Goal: Task Accomplishment & Management: Manage account settings

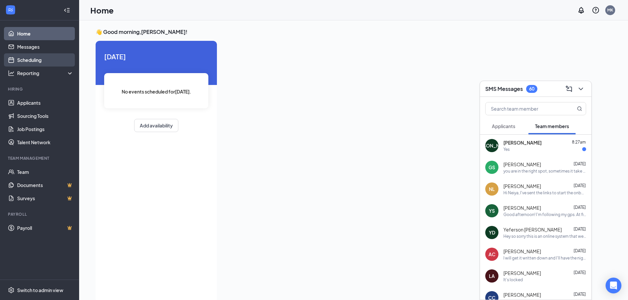
click at [20, 56] on link "Scheduling" at bounding box center [45, 59] width 56 height 13
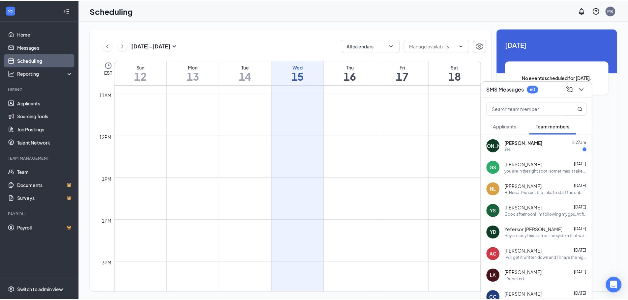
scroll to position [588, 0]
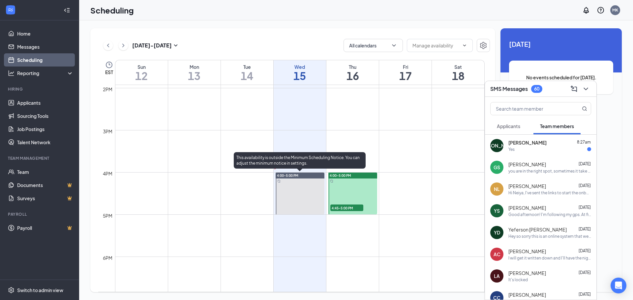
click at [293, 176] on span "4:00-5:00 PM" at bounding box center [287, 175] width 21 height 5
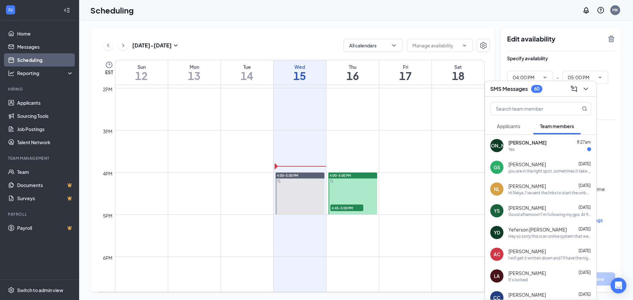
click at [566, 150] on div "Yes" at bounding box center [549, 150] width 83 height 6
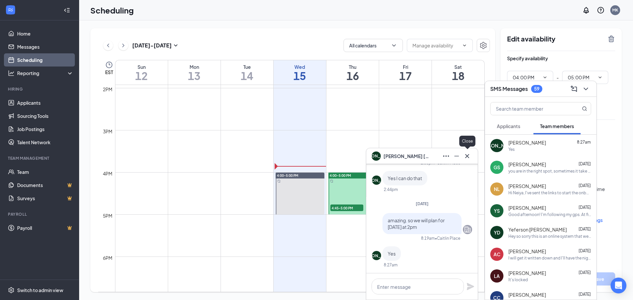
click at [462, 159] on button at bounding box center [467, 156] width 11 height 11
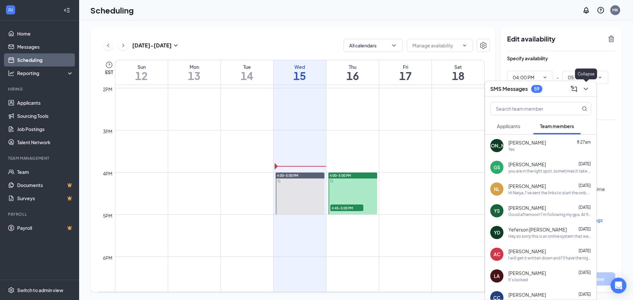
click at [586, 93] on button at bounding box center [585, 89] width 11 height 11
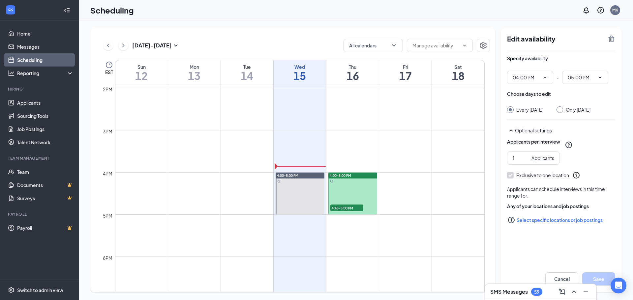
click at [347, 208] on span "4:45-5:00 PM" at bounding box center [346, 208] width 33 height 7
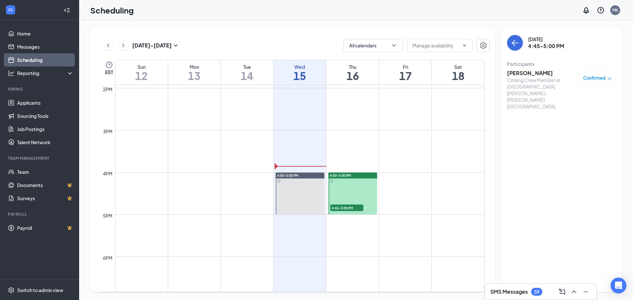
click at [347, 209] on span "4:45-5:00 PM" at bounding box center [346, 208] width 33 height 7
click at [370, 175] on div "4:00-5:00 PM" at bounding box center [352, 176] width 49 height 6
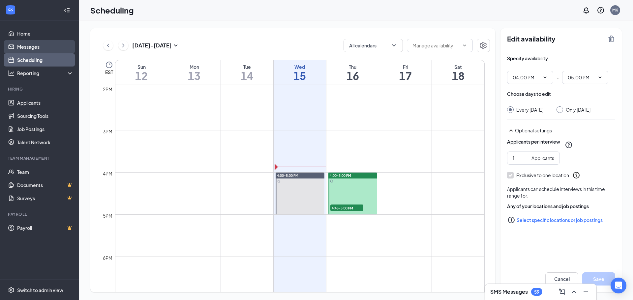
click at [43, 48] on link "Messages" at bounding box center [45, 46] width 56 height 13
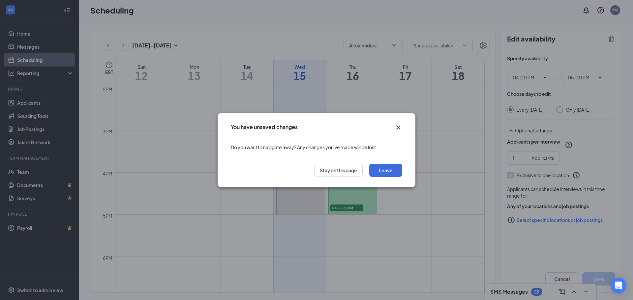
click at [399, 126] on icon "Cross" at bounding box center [398, 127] width 4 height 4
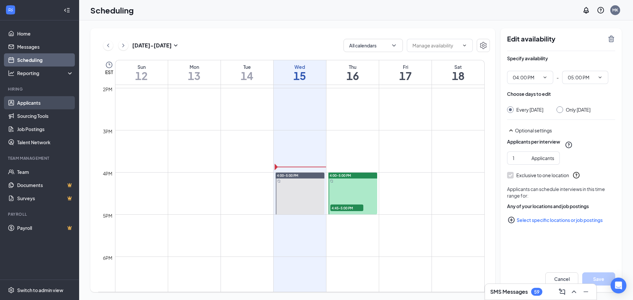
click at [36, 103] on link "Applicants" at bounding box center [45, 102] width 56 height 13
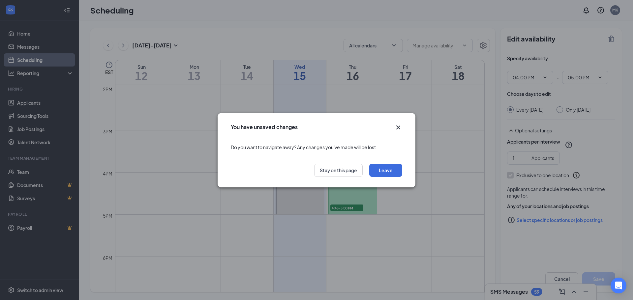
click at [400, 125] on icon "Cross" at bounding box center [398, 128] width 8 height 8
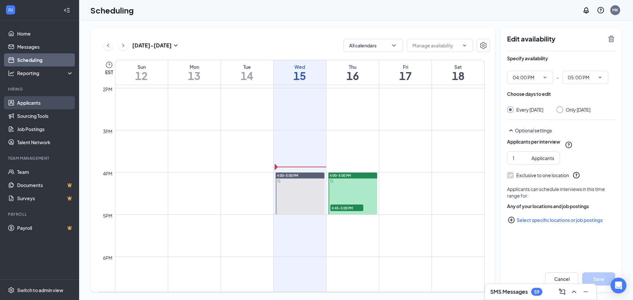
click at [22, 104] on link "Applicants" at bounding box center [45, 102] width 56 height 13
click at [22, 104] on body "Home Messages Scheduling Reporting Hiring Applicants Sourcing Tools Job Posting…" at bounding box center [316, 150] width 633 height 300
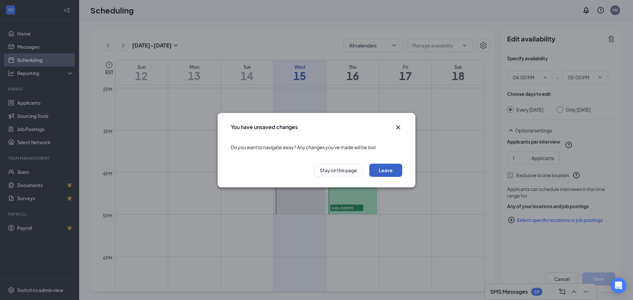
click at [380, 173] on button "Leave" at bounding box center [385, 170] width 33 height 13
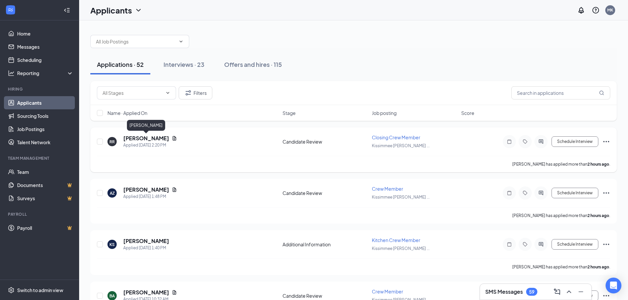
click at [162, 140] on h5 "[PERSON_NAME]" at bounding box center [146, 138] width 46 height 7
click at [158, 137] on h5 "[PERSON_NAME]" at bounding box center [146, 138] width 46 height 7
click at [176, 138] on icon "Document" at bounding box center [174, 138] width 5 height 5
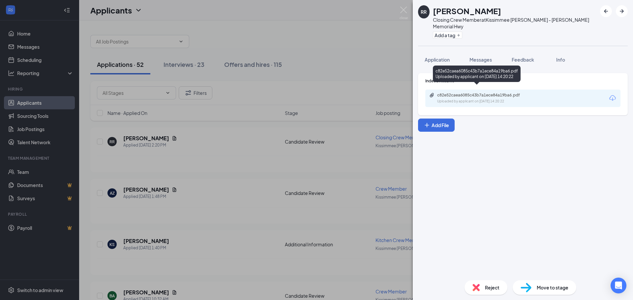
click at [480, 99] on div "Uploaded by applicant on [DATE] 14:20:22" at bounding box center [486, 101] width 99 height 5
click at [356, 161] on div "RR [PERSON_NAME] Closing Crew Member at [GEOGRAPHIC_DATA] [PERSON_NAME] - [PERS…" at bounding box center [316, 150] width 633 height 300
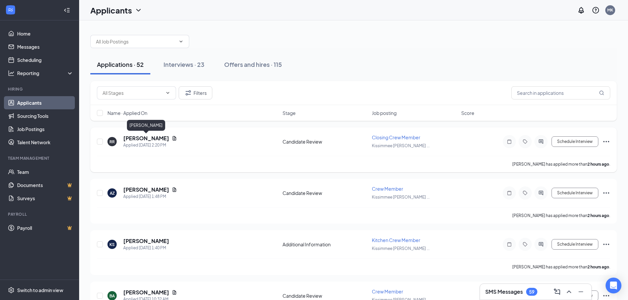
click at [140, 136] on h5 "[PERSON_NAME]" at bounding box center [146, 138] width 46 height 7
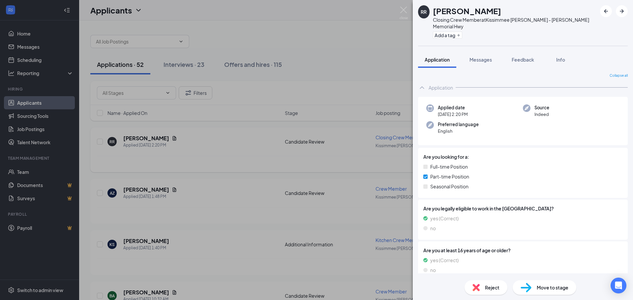
click at [140, 135] on div "RR [PERSON_NAME] Closing Crew Member at [GEOGRAPHIC_DATA] [PERSON_NAME] - [PERS…" at bounding box center [316, 150] width 633 height 300
click at [140, 135] on h5 "[PERSON_NAME]" at bounding box center [146, 138] width 46 height 7
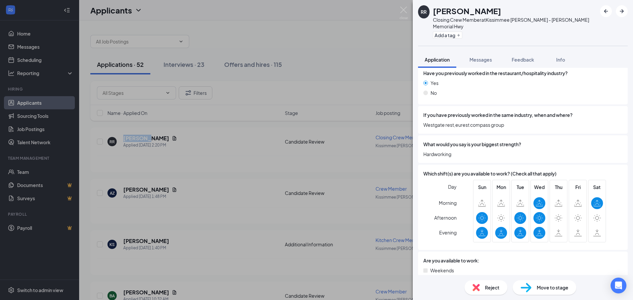
scroll to position [252, 0]
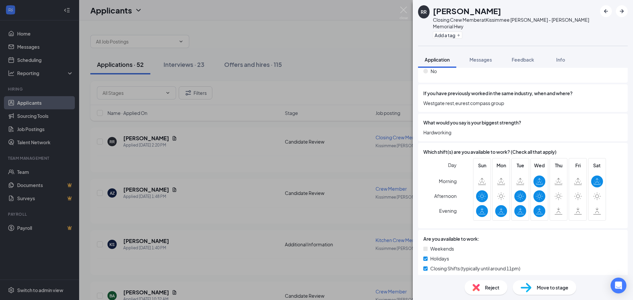
click at [494, 288] on span "Reject" at bounding box center [492, 287] width 14 height 7
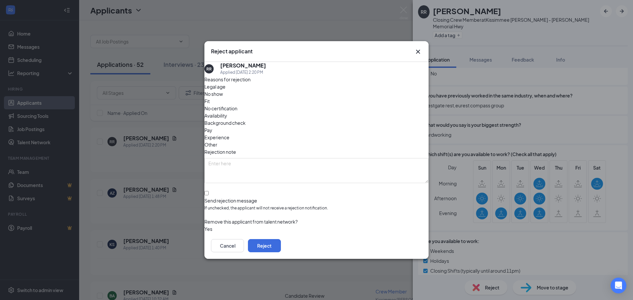
click at [227, 112] on span "Availability" at bounding box center [215, 115] width 23 height 7
click at [281, 242] on button "Reject" at bounding box center [264, 245] width 33 height 13
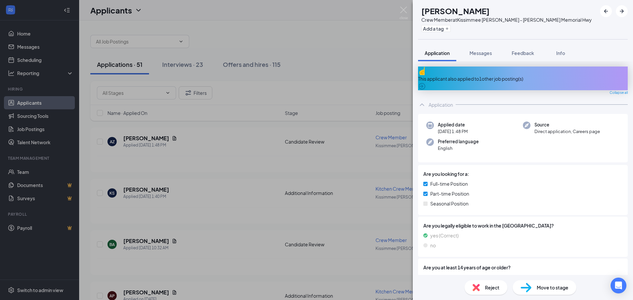
click at [331, 61] on div "AZ [PERSON_NAME] Crew Member at Kissimmee [PERSON_NAME] - [PERSON_NAME] Memoria…" at bounding box center [316, 150] width 633 height 300
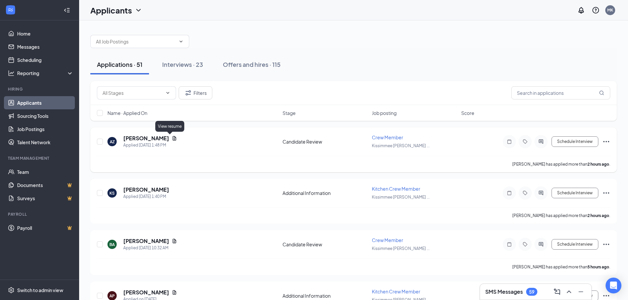
click at [172, 138] on icon "Document" at bounding box center [174, 138] width 5 height 5
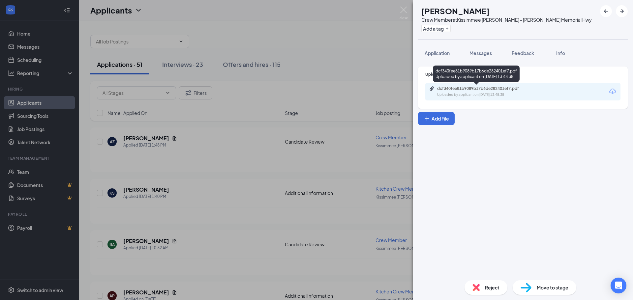
click at [473, 90] on div "dcf340fee81b9089b17b6de282401ef7.pdf" at bounding box center [483, 88] width 92 height 5
click at [394, 134] on div "AZ [PERSON_NAME] Crew Member at Kissimmee [PERSON_NAME] - [PERSON_NAME] Memoria…" at bounding box center [316, 150] width 633 height 300
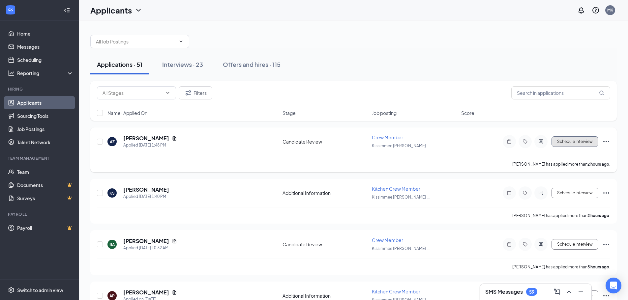
click at [567, 137] on button "Schedule Interview" at bounding box center [574, 141] width 47 height 11
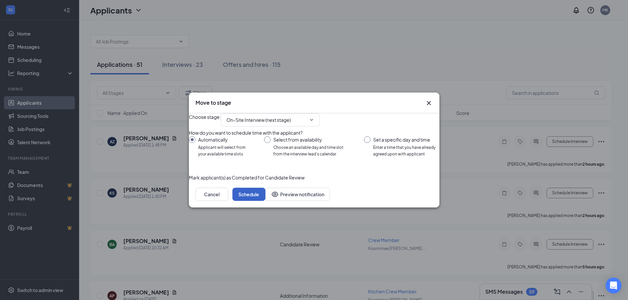
click at [265, 201] on button "Schedule" at bounding box center [248, 194] width 33 height 13
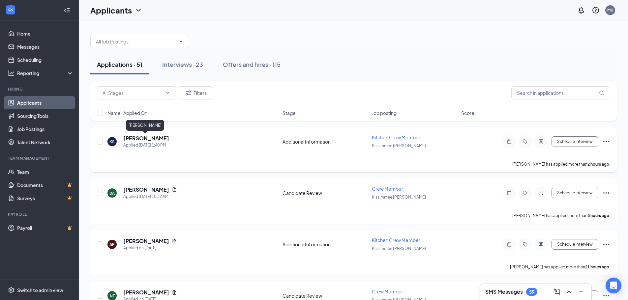
click at [154, 136] on h5 "[PERSON_NAME]" at bounding box center [146, 138] width 46 height 7
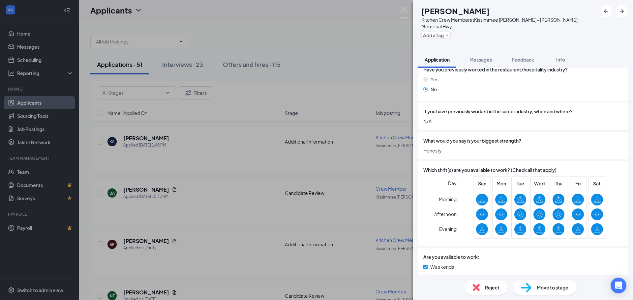
scroll to position [282, 0]
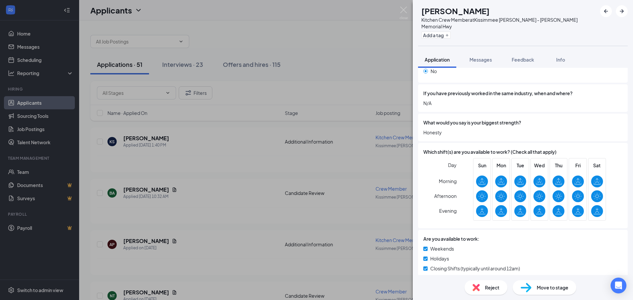
click at [566, 290] on span "Move to stage" at bounding box center [552, 287] width 32 height 7
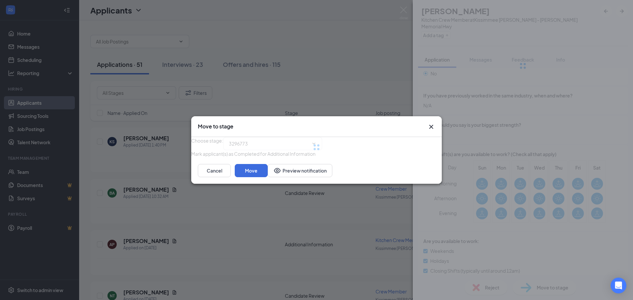
type input "On-Site Interview (next stage)"
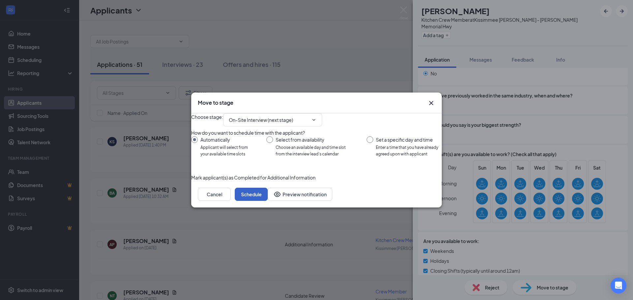
click at [268, 201] on button "Schedule" at bounding box center [251, 194] width 33 height 13
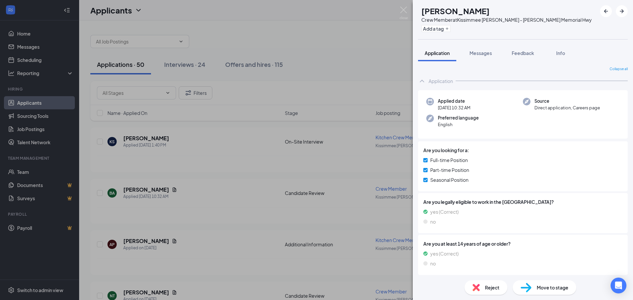
click at [278, 158] on div "BA [PERSON_NAME] Crew Member at [GEOGRAPHIC_DATA] [PERSON_NAME] - [PERSON_NAME]…" at bounding box center [316, 150] width 633 height 300
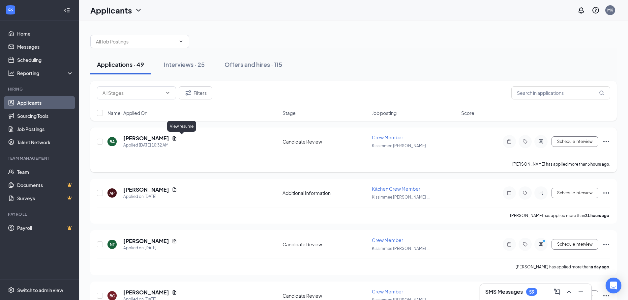
click at [176, 138] on icon "Document" at bounding box center [175, 138] width 4 height 4
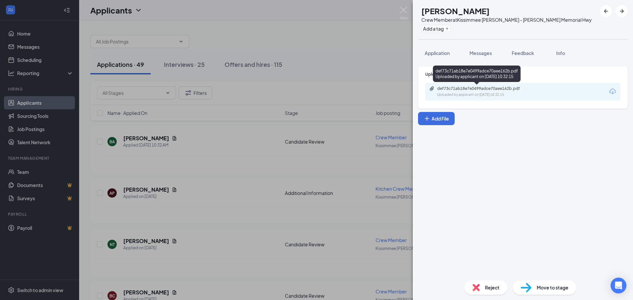
click at [496, 97] on div "Uploaded by applicant on [DATE] 10:32:15" at bounding box center [486, 94] width 99 height 5
click at [173, 141] on div "BA [PERSON_NAME] Crew Member at [GEOGRAPHIC_DATA] [PERSON_NAME] - [PERSON_NAME]…" at bounding box center [316, 150] width 633 height 300
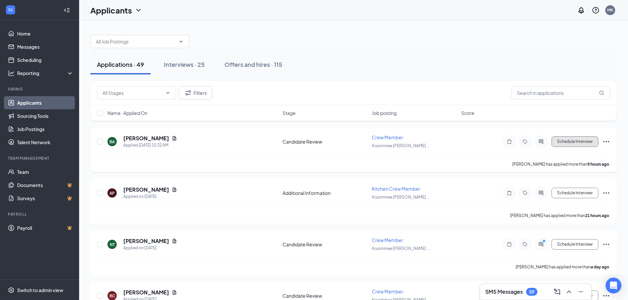
click at [575, 138] on button "Schedule Interview" at bounding box center [574, 141] width 47 height 11
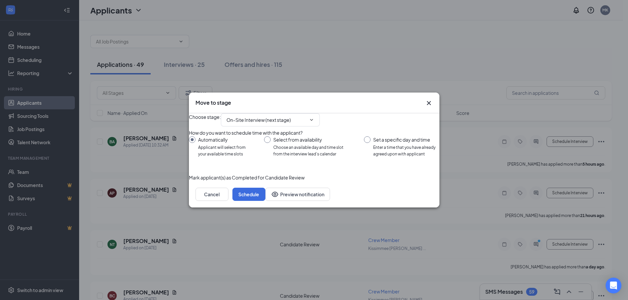
click at [427, 99] on icon "Cross" at bounding box center [429, 103] width 8 height 8
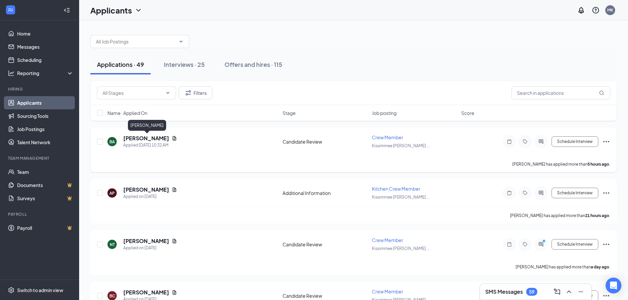
click at [134, 138] on h5 "[PERSON_NAME]" at bounding box center [146, 138] width 46 height 7
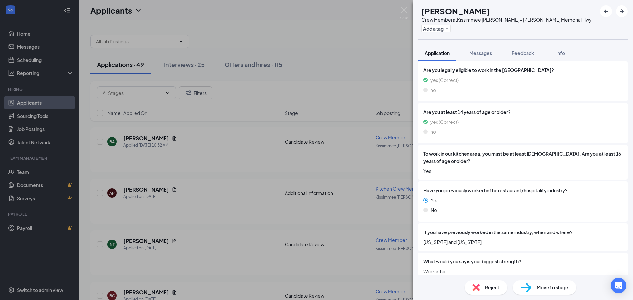
scroll to position [199, 0]
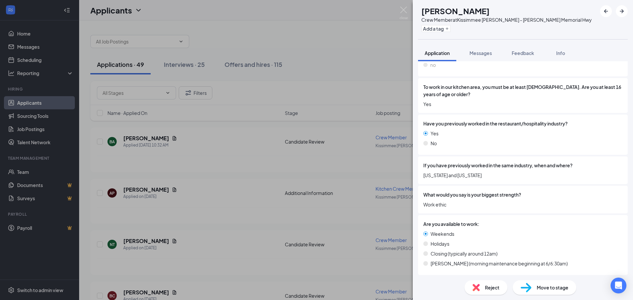
click at [547, 289] on span "Move to stage" at bounding box center [552, 287] width 32 height 7
type input "On-Site Interview (next stage)"
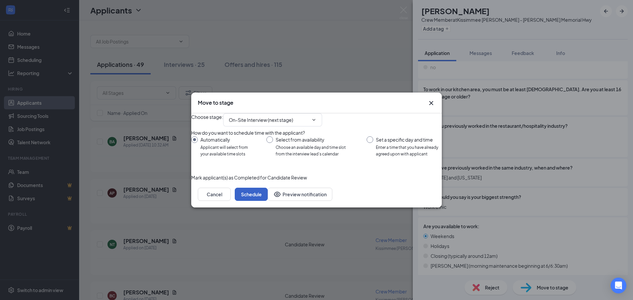
click at [268, 201] on button "Schedule" at bounding box center [251, 194] width 33 height 13
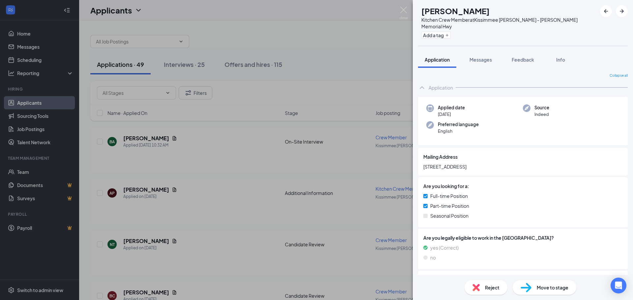
click at [229, 187] on div "AP [PERSON_NAME] Kitchen Crew Member at Kissimmee [PERSON_NAME] - [PERSON_NAME]…" at bounding box center [316, 150] width 633 height 300
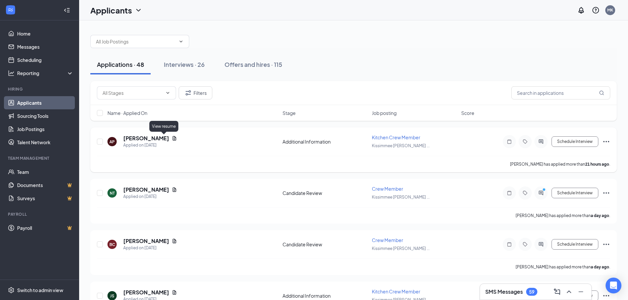
click at [172, 137] on icon "Document" at bounding box center [174, 138] width 5 height 5
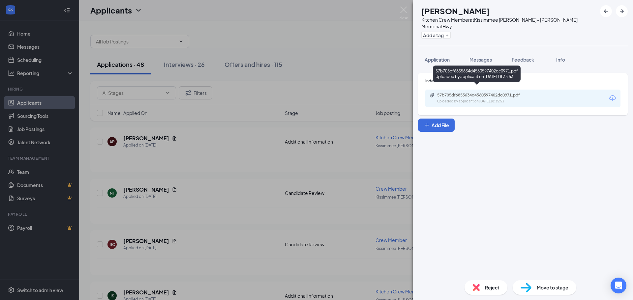
click at [527, 93] on div "57b705df6855634d4560597402dc0971.pdf Uploaded by applicant on [DATE] 18:35:53" at bounding box center [482, 99] width 107 height 12
click at [323, 142] on div "AP [PERSON_NAME] Kitchen Crew Member at [GEOGRAPHIC_DATA] [PERSON_NAME] - [PERS…" at bounding box center [316, 150] width 633 height 300
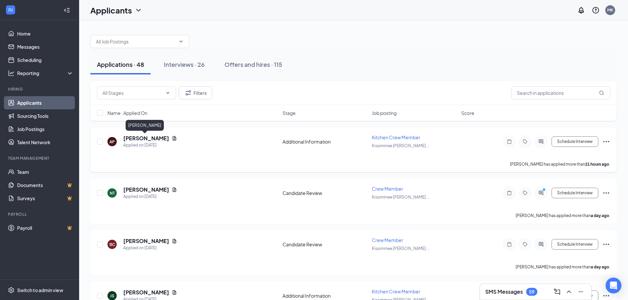
click at [155, 140] on h5 "[PERSON_NAME]" at bounding box center [146, 138] width 46 height 7
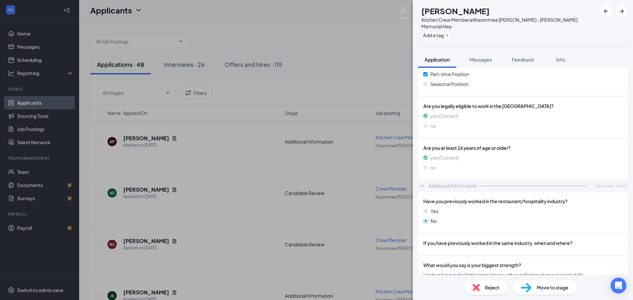
scroll to position [264, 0]
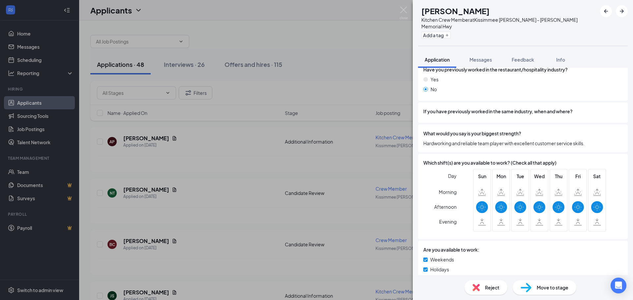
click at [490, 289] on span "Reject" at bounding box center [492, 287] width 14 height 7
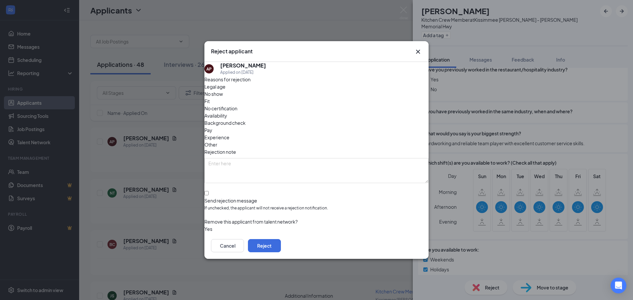
click at [227, 112] on span "Availability" at bounding box center [215, 115] width 23 height 7
click at [281, 240] on button "Reject" at bounding box center [264, 245] width 33 height 13
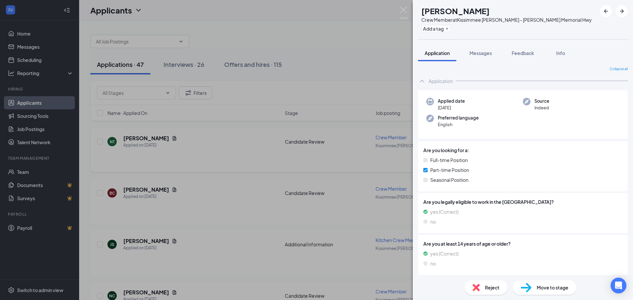
click at [163, 136] on div "NT [PERSON_NAME] Crew Member at [GEOGRAPHIC_DATA] [PERSON_NAME] - [PERSON_NAME]…" at bounding box center [316, 150] width 633 height 300
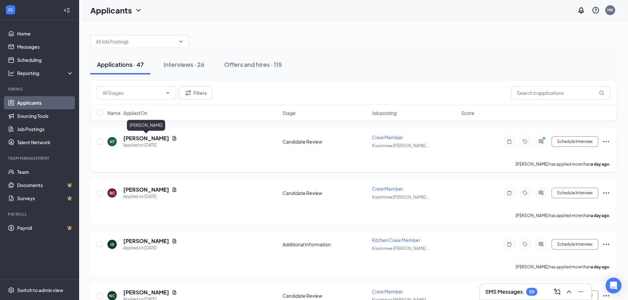
click at [162, 138] on h5 "[PERSON_NAME]" at bounding box center [146, 138] width 46 height 7
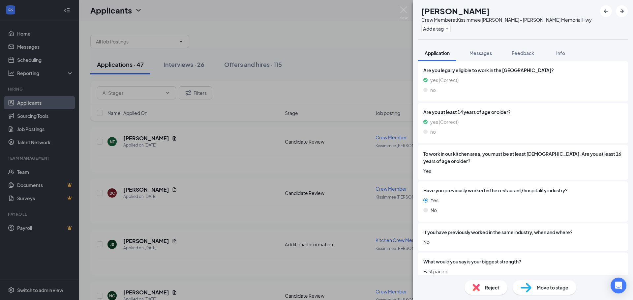
scroll to position [199, 0]
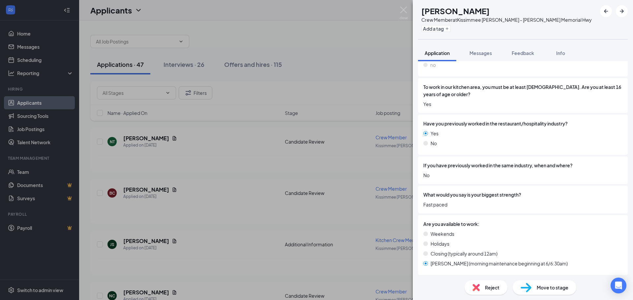
click at [491, 288] on span "Reject" at bounding box center [492, 287] width 14 height 7
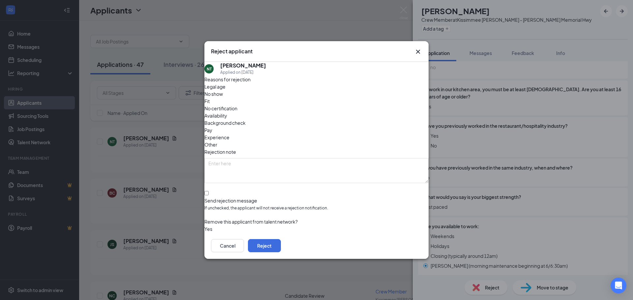
click at [227, 112] on span "Availability" at bounding box center [215, 115] width 23 height 7
click at [281, 243] on button "Reject" at bounding box center [264, 245] width 33 height 13
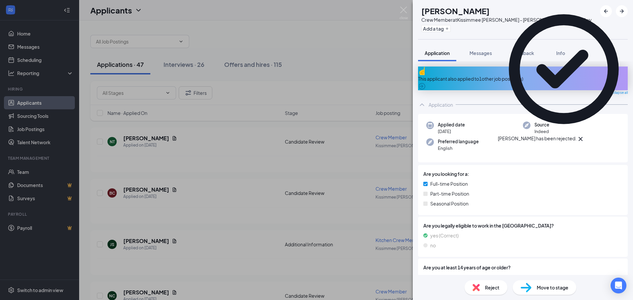
click at [353, 165] on div "BC [PERSON_NAME] Crew Member at [GEOGRAPHIC_DATA] [PERSON_NAME] - [PERSON_NAME]…" at bounding box center [316, 150] width 633 height 300
